Goal: Information Seeking & Learning: Learn about a topic

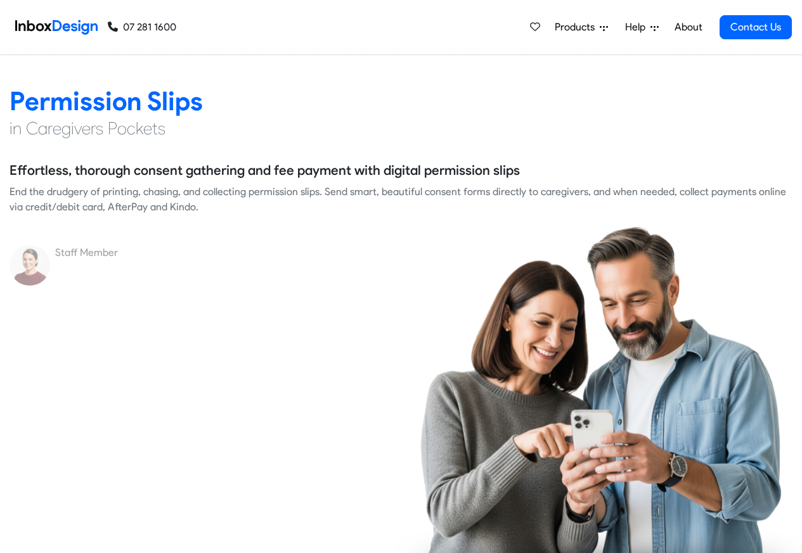
scroll to position [1750, 0]
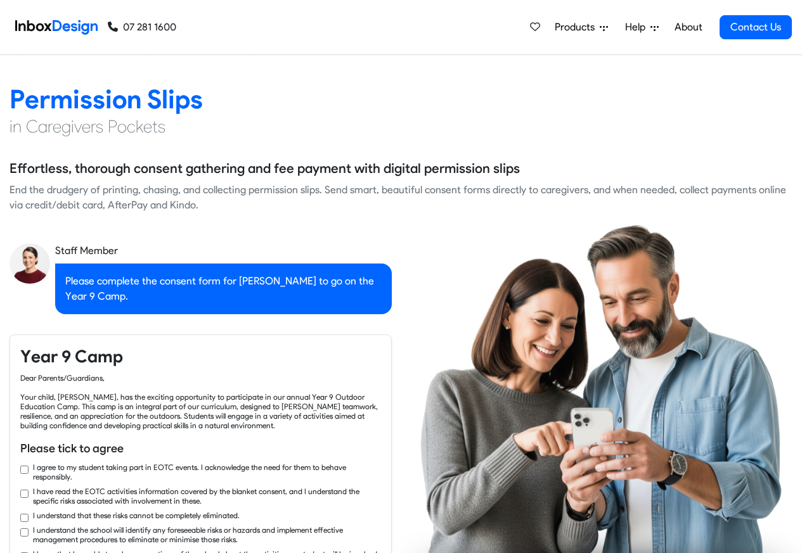
checkbox input "true"
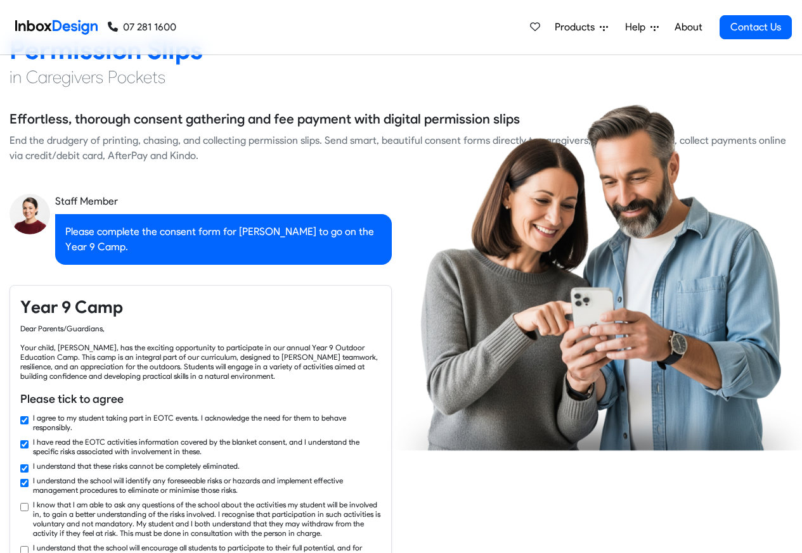
checkbox input "true"
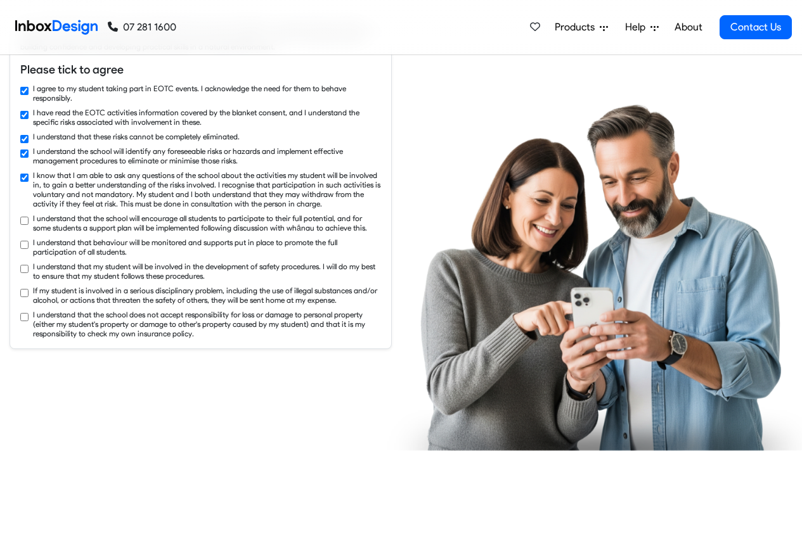
checkbox input "true"
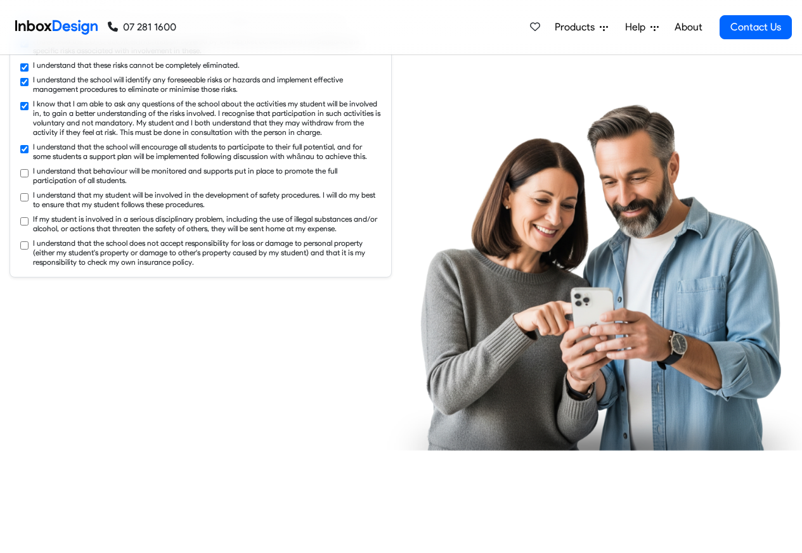
checkbox input "true"
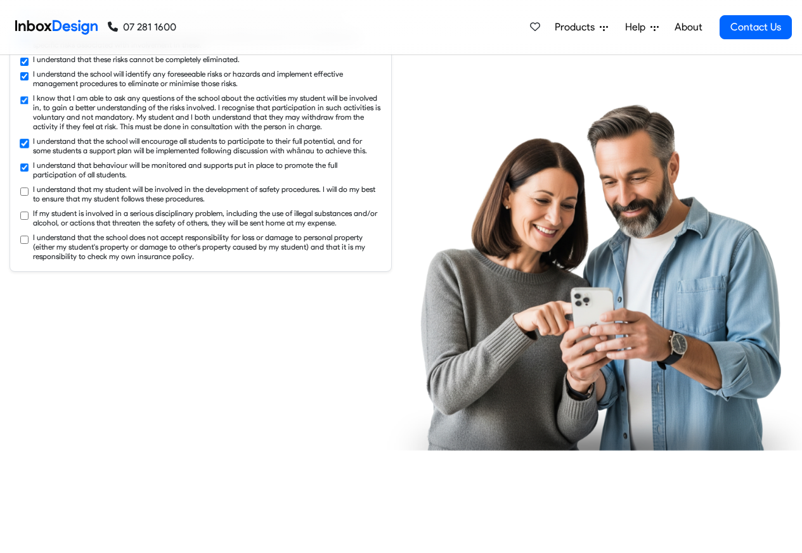
checkbox input "true"
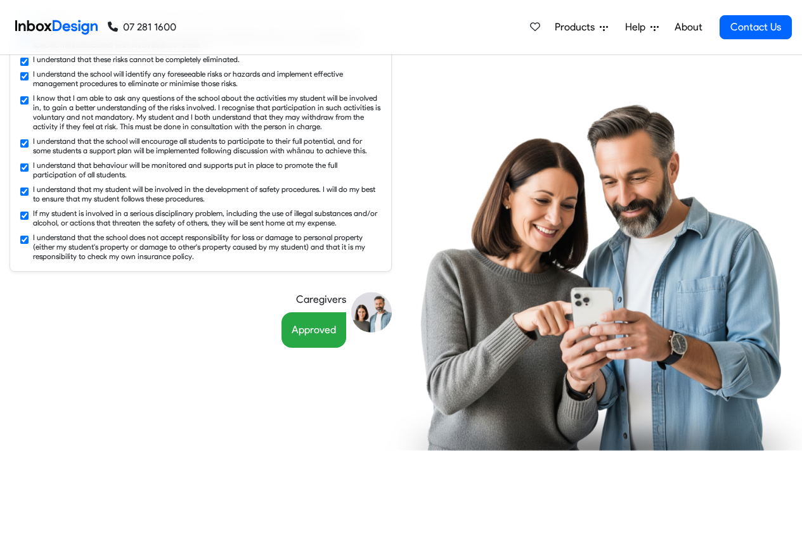
checkbox input "false"
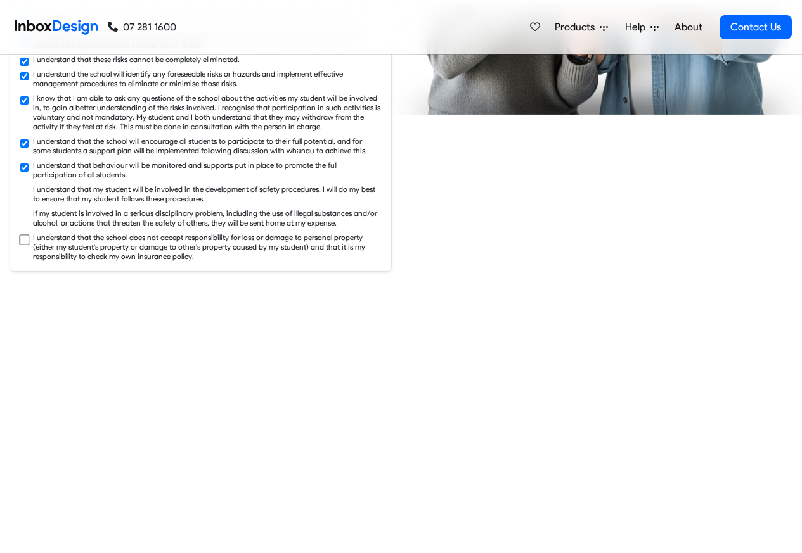
checkbox input "false"
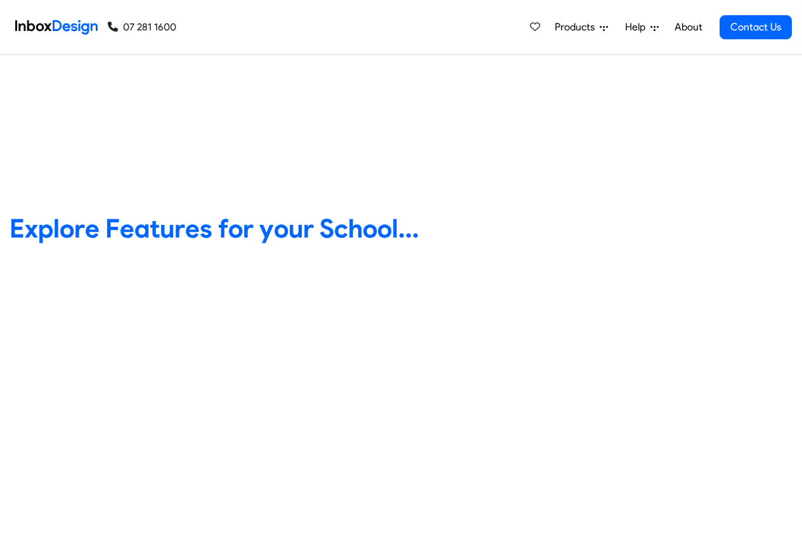
checkbox input "false"
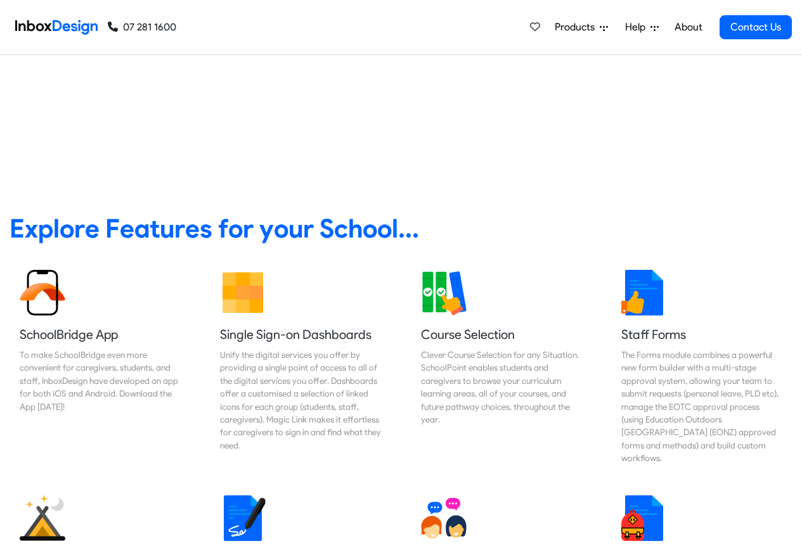
checkbox input "false"
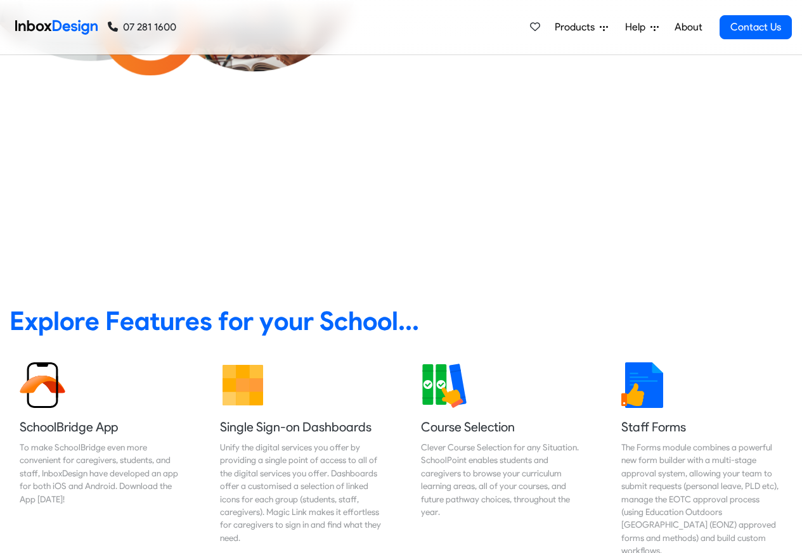
scroll to position [7567, 0]
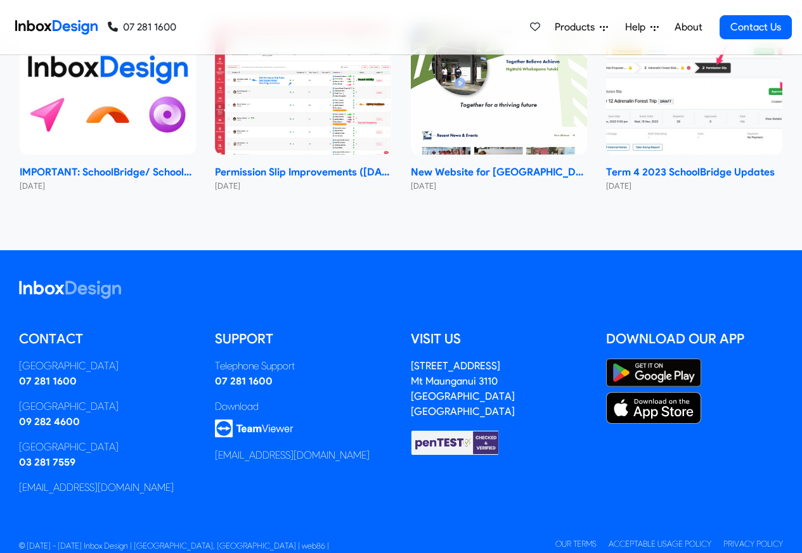
checkbox input "true"
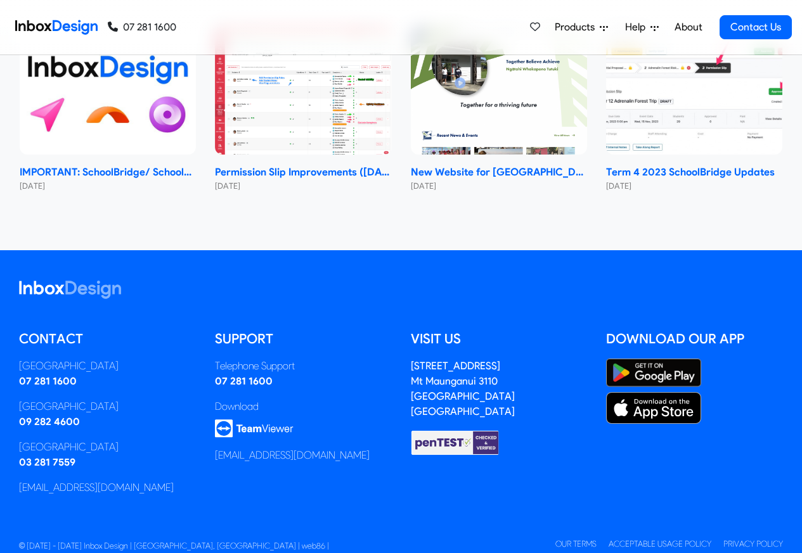
checkbox input "true"
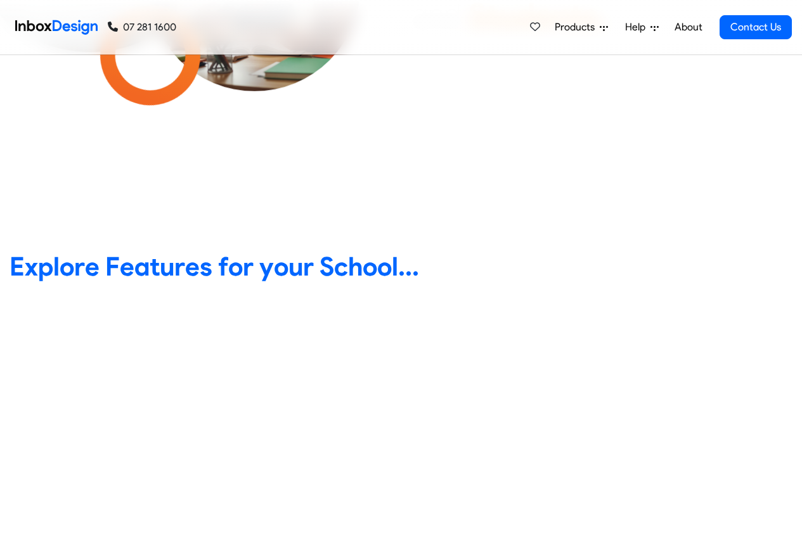
scroll to position [380, 0]
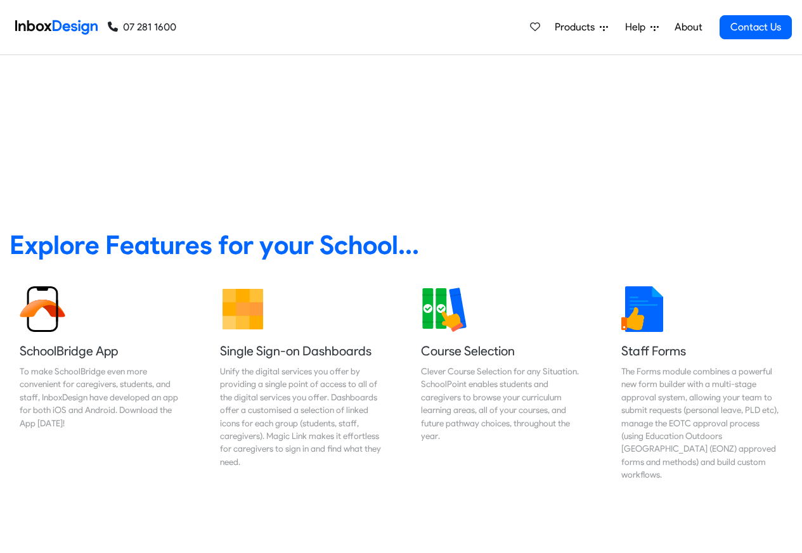
click at [688, 27] on link "About" at bounding box center [688, 27] width 35 height 25
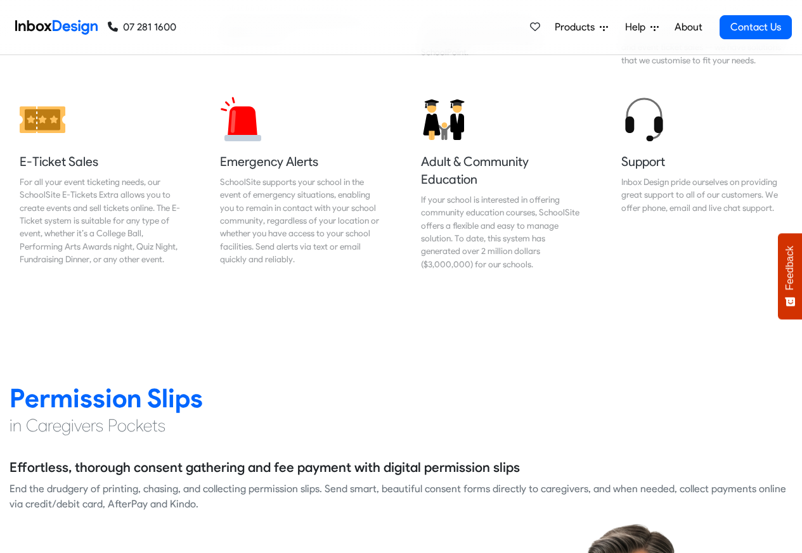
scroll to position [1452, 0]
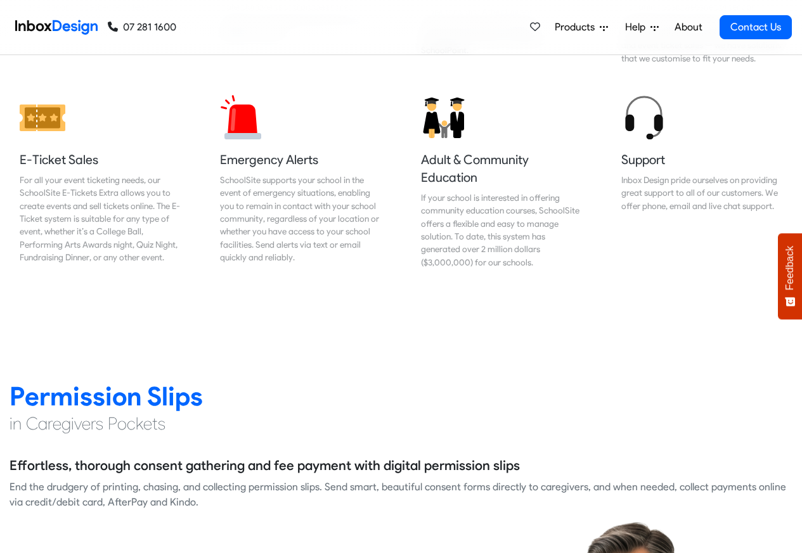
click at [429, 18] on div "Products Mobile APP Pricing Free Webinars & Training Browse all Features Login …" at bounding box center [484, 27] width 616 height 55
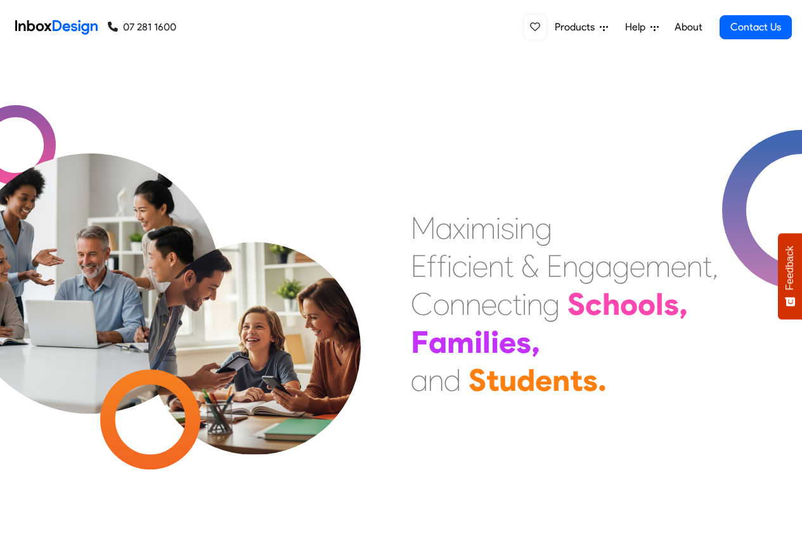
click at [536, 27] on icon at bounding box center [535, 27] width 10 height 10
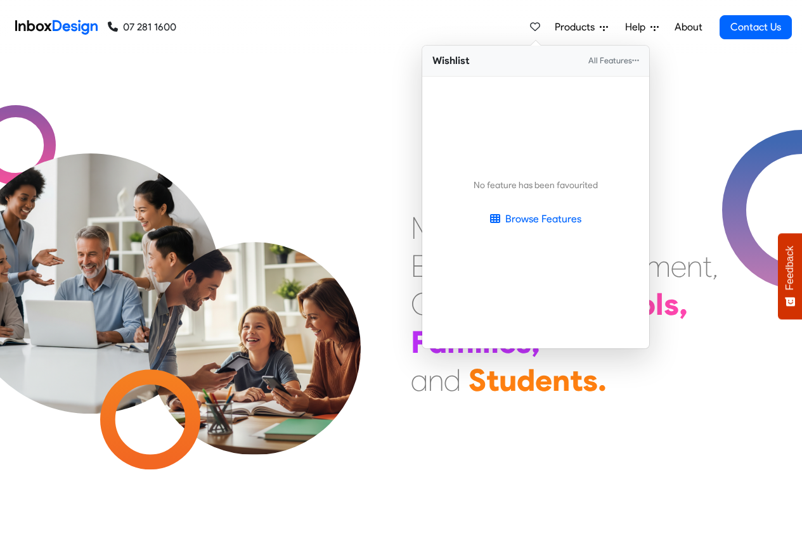
click at [568, 27] on span "Products" at bounding box center [577, 27] width 45 height 15
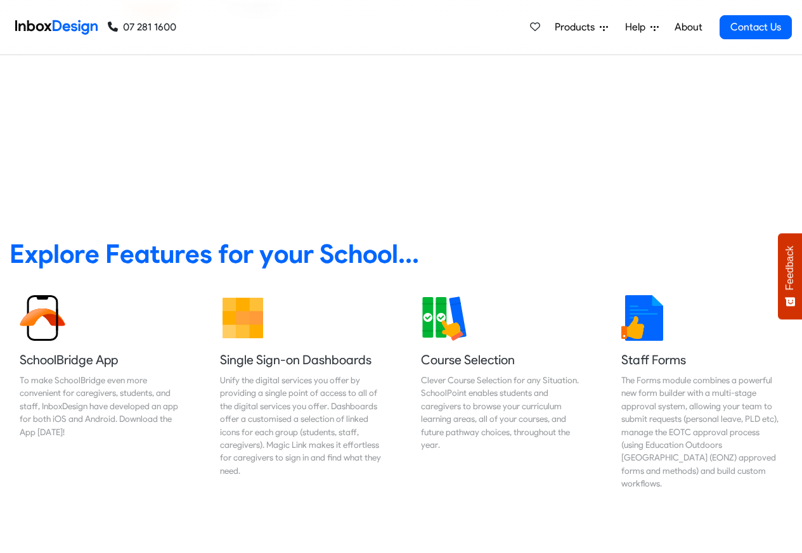
scroll to position [380, 0]
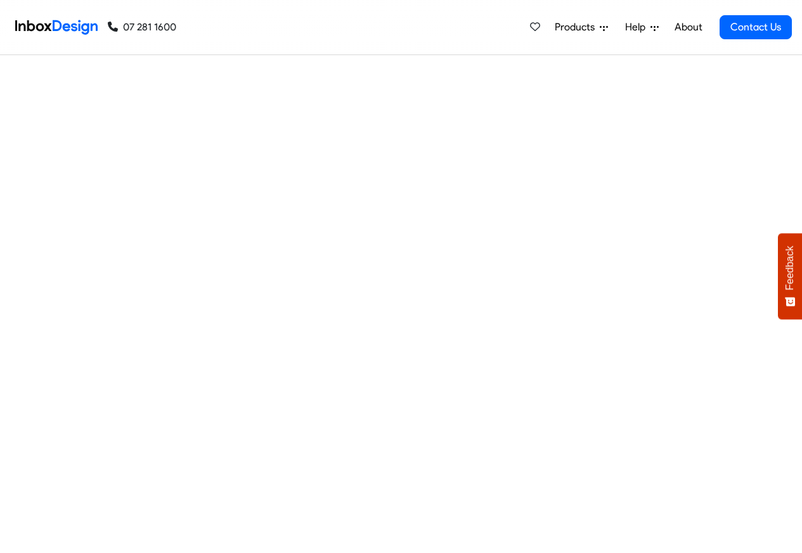
checkbox input "true"
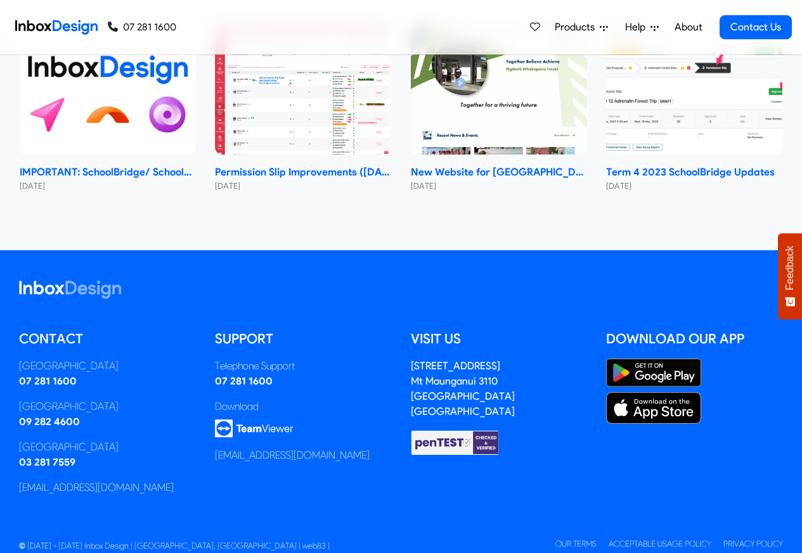
checkbox input "true"
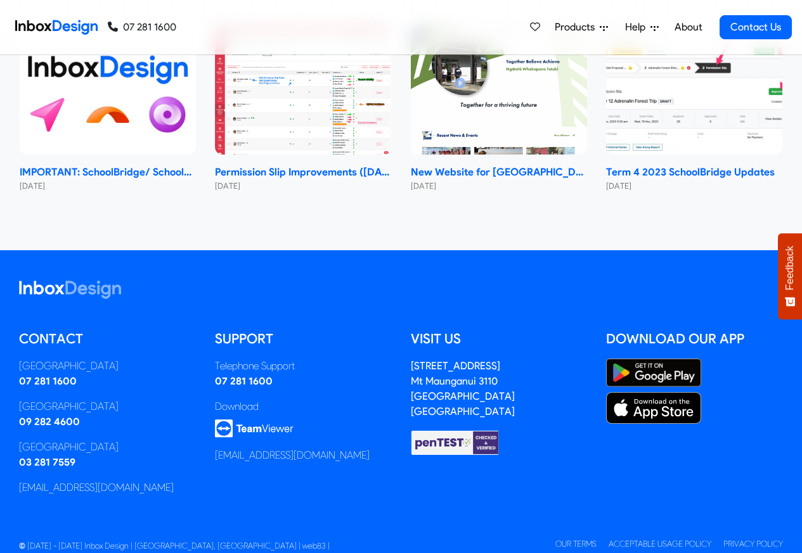
checkbox input "true"
click at [686, 27] on link "About" at bounding box center [688, 27] width 35 height 25
